Goal: Task Accomplishment & Management: Manage account settings

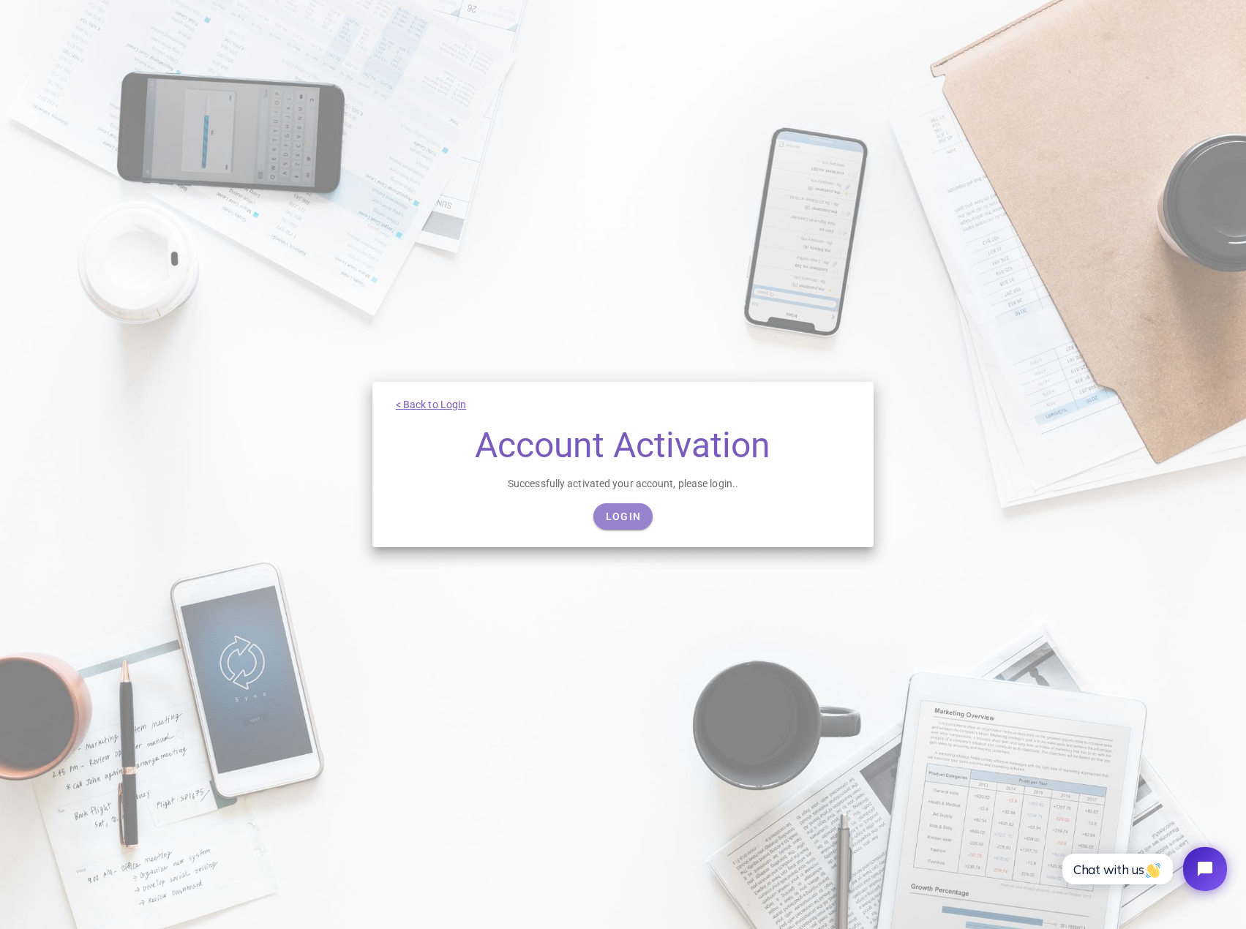
click at [629, 520] on span "Login" at bounding box center [623, 517] width 36 height 12
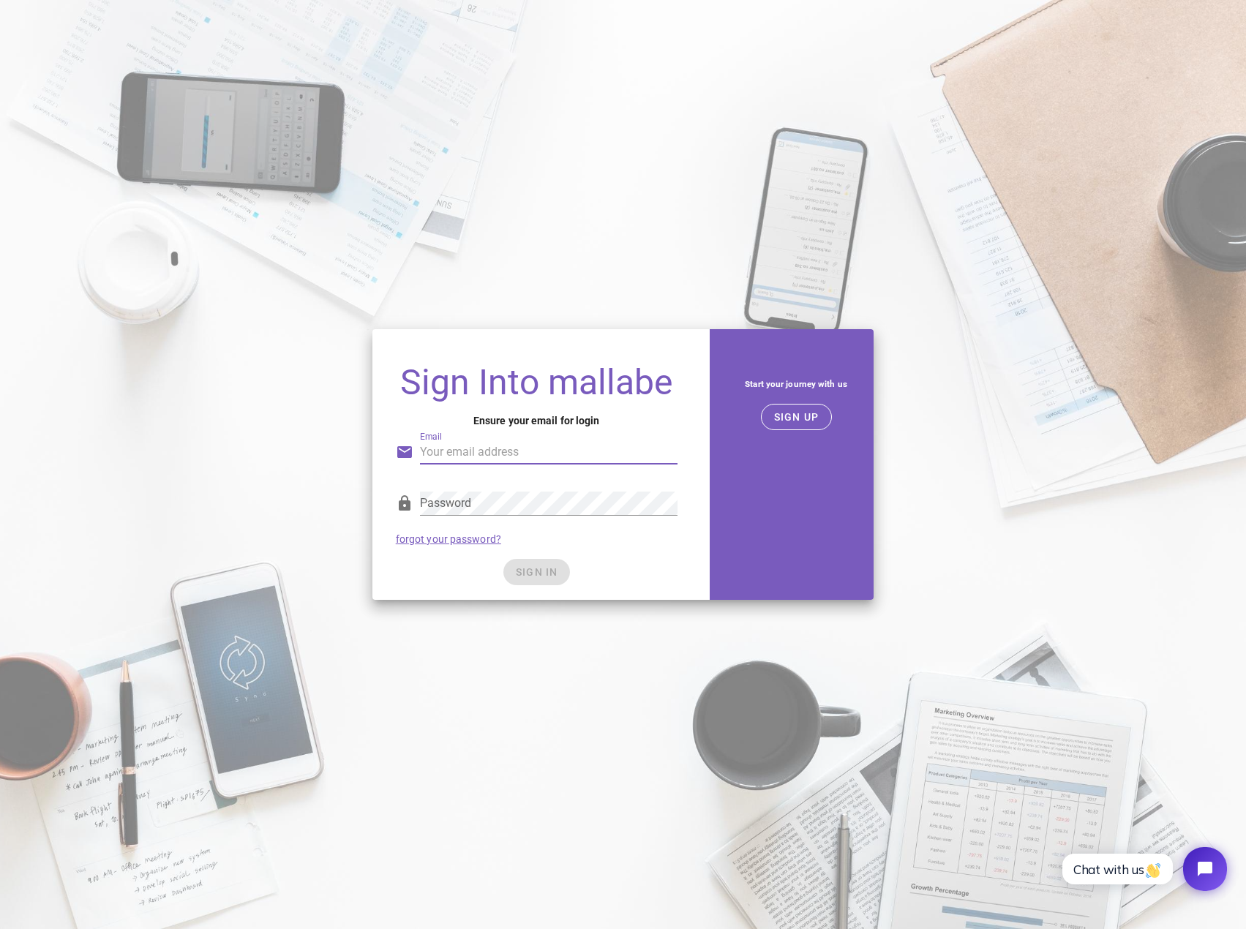
click at [467, 451] on input "Email" at bounding box center [549, 452] width 258 height 23
drag, startPoint x: 559, startPoint y: 457, endPoint x: 327, endPoint y: 446, distance: 232.2
click at [327, 446] on div "Sign Into mallabe Ensure your email for login Email ornil@devobil.no Password f…" at bounding box center [623, 465] width 1246 height 288
type input "info@59northwheels.no"
click at [571, 453] on input "info@59northwheels.no" at bounding box center [549, 452] width 258 height 23
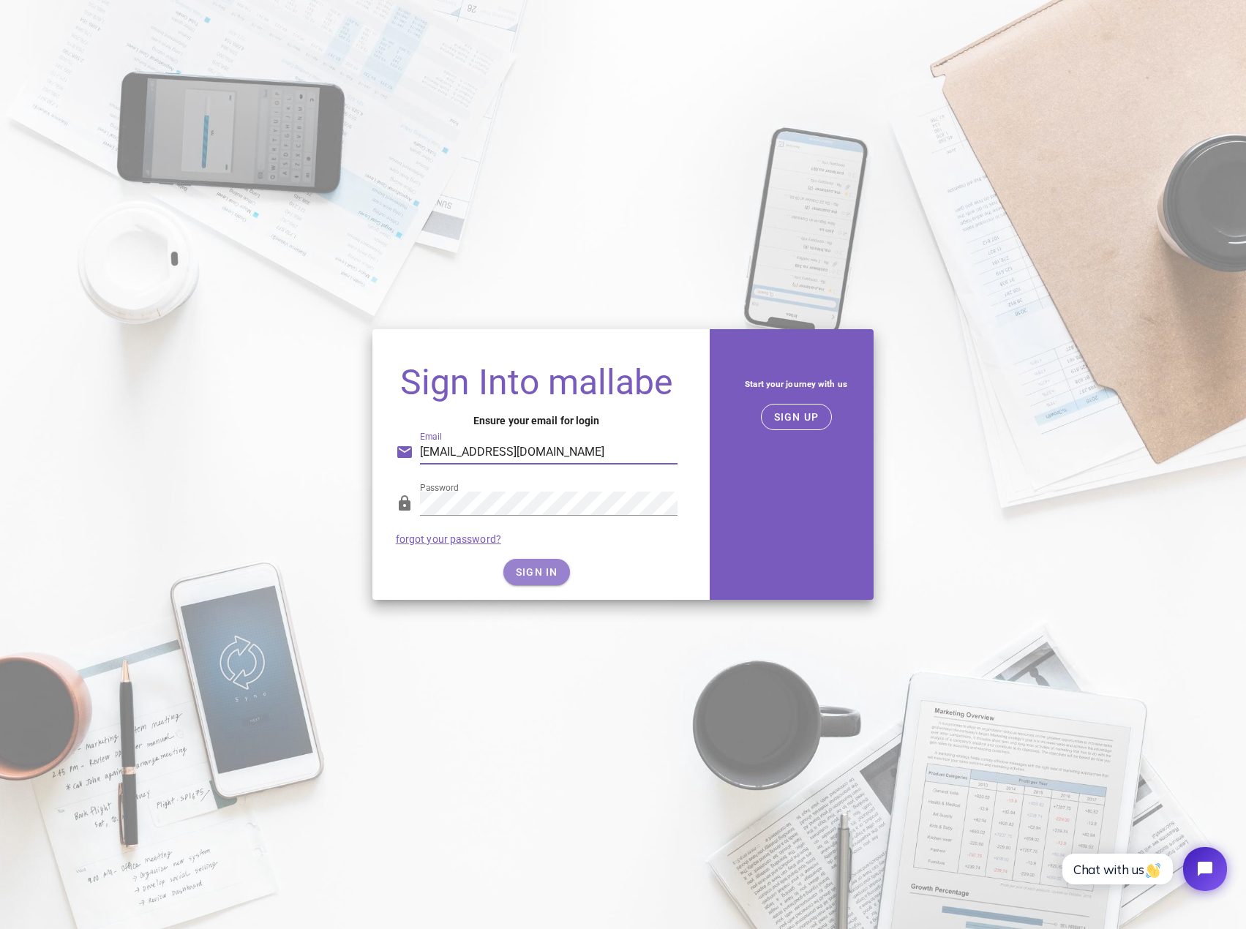
click at [529, 567] on span "SIGN IN" at bounding box center [536, 572] width 43 height 12
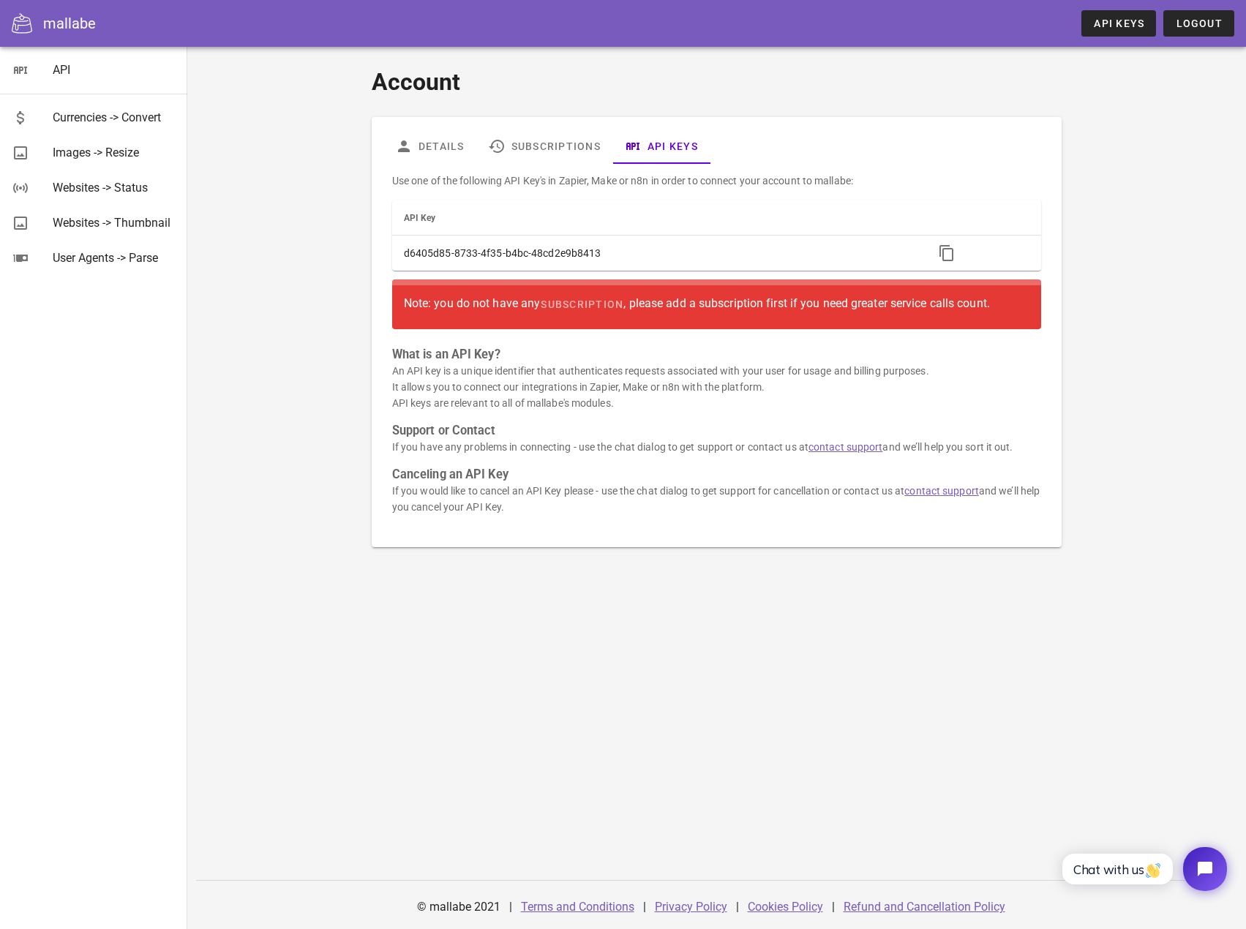
click at [486, 658] on div "Account Details Subscriptions API Keys Use one of the following API Key's in Za…" at bounding box center [716, 488] width 1059 height 882
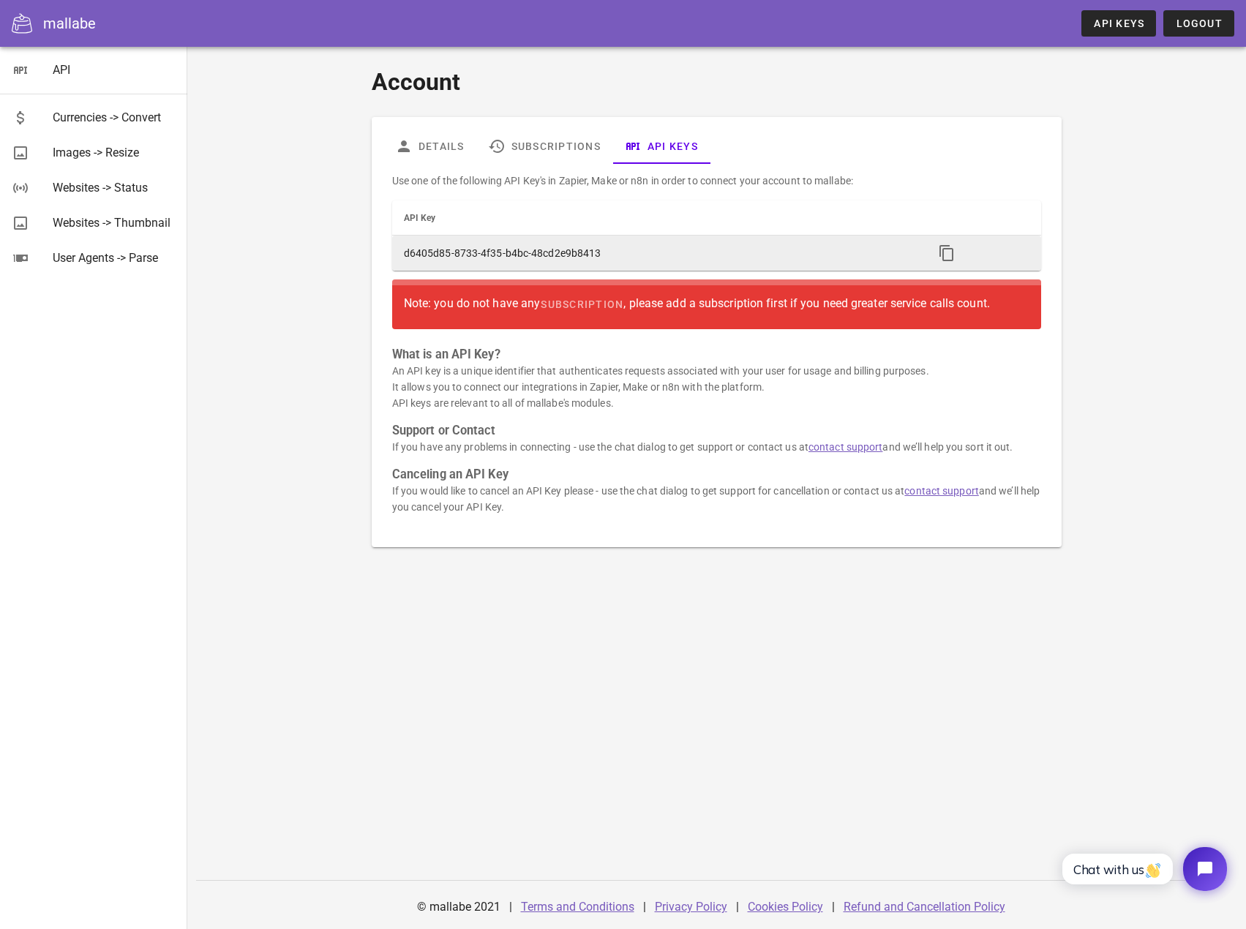
click at [582, 254] on td "d6405d85-8733-4f35-b4bc-48cd2e9b8413" at bounding box center [657, 253] width 530 height 35
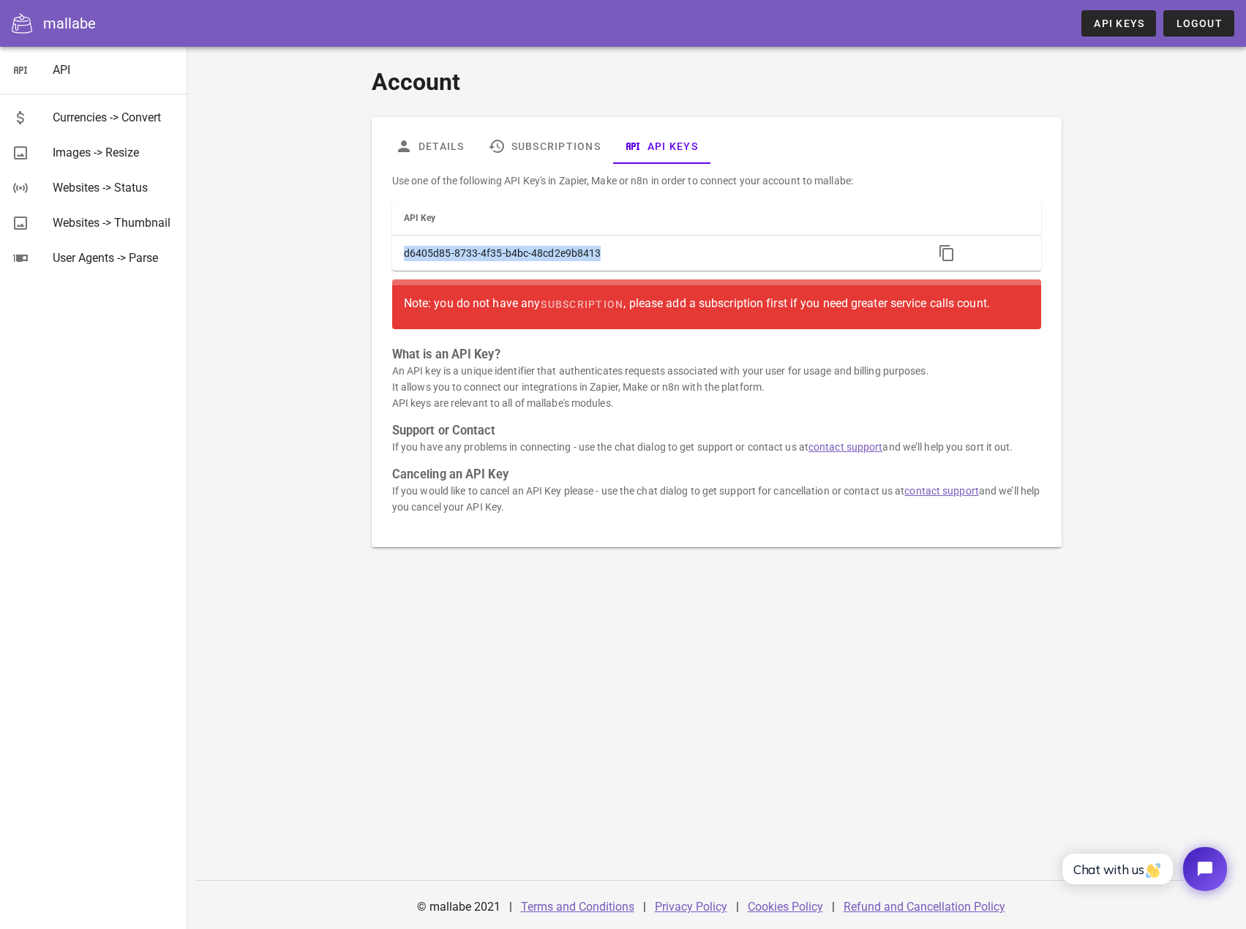
drag, startPoint x: 626, startPoint y: 252, endPoint x: 225, endPoint y: 249, distance: 401.7
click at [227, 251] on div "Account Details Subscriptions API Keys Use one of the following API Key's in Za…" at bounding box center [716, 488] width 1059 height 882
copy table "API Key d6405d85-8733-4f35-b4bc-48cd2e9b8413"
